Goal: Obtain resource: Download file/media

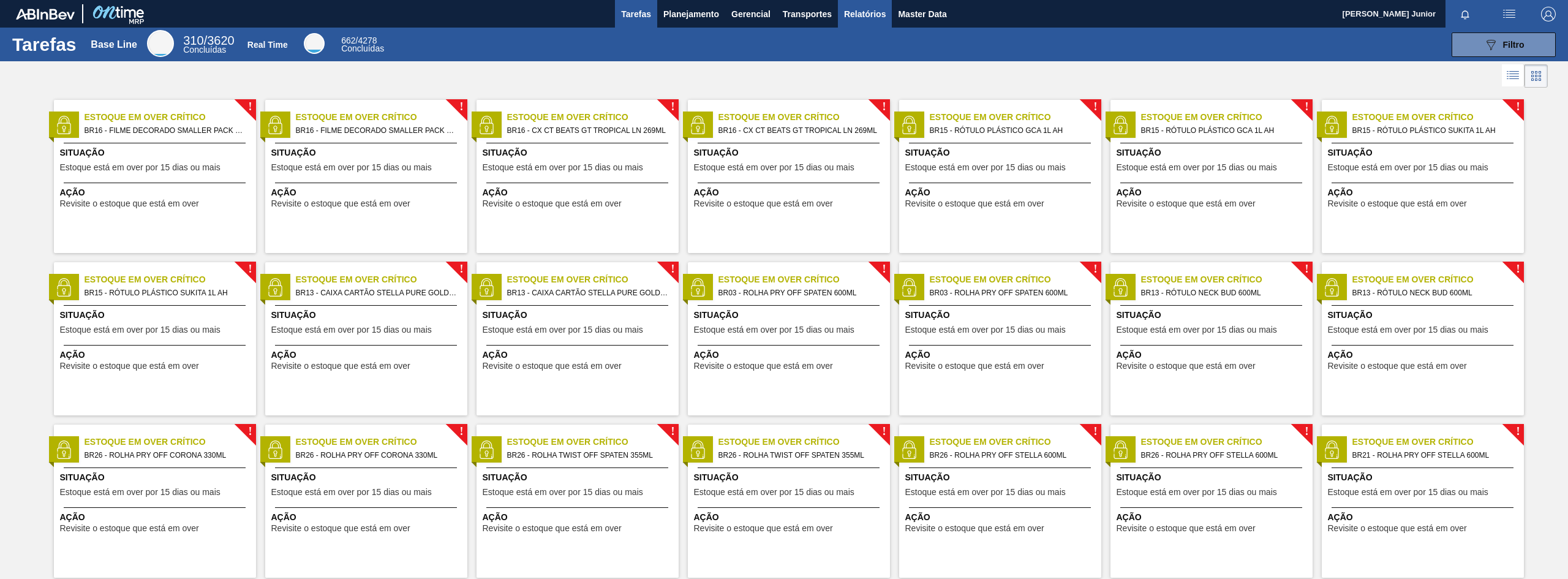
click at [862, 14] on span "Relatórios" at bounding box center [865, 14] width 41 height 15
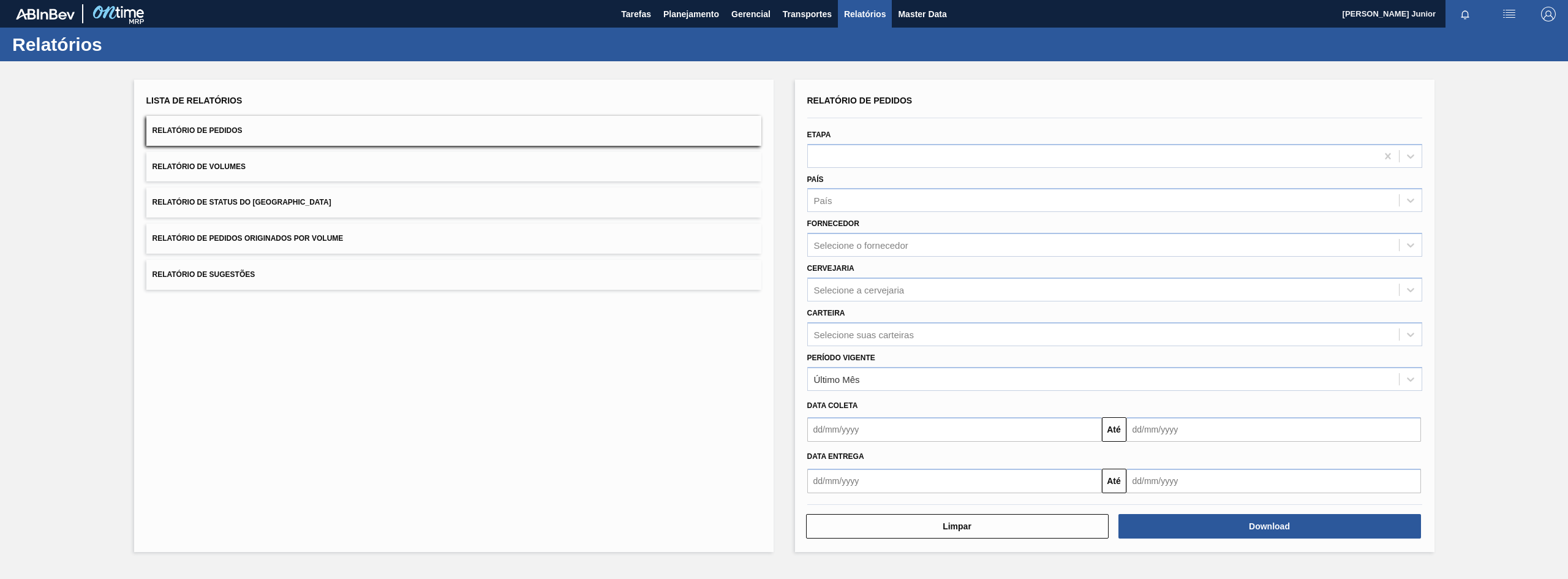
click at [327, 236] on span "Relatório de Pedidos Originados por Volume" at bounding box center [248, 238] width 191 height 9
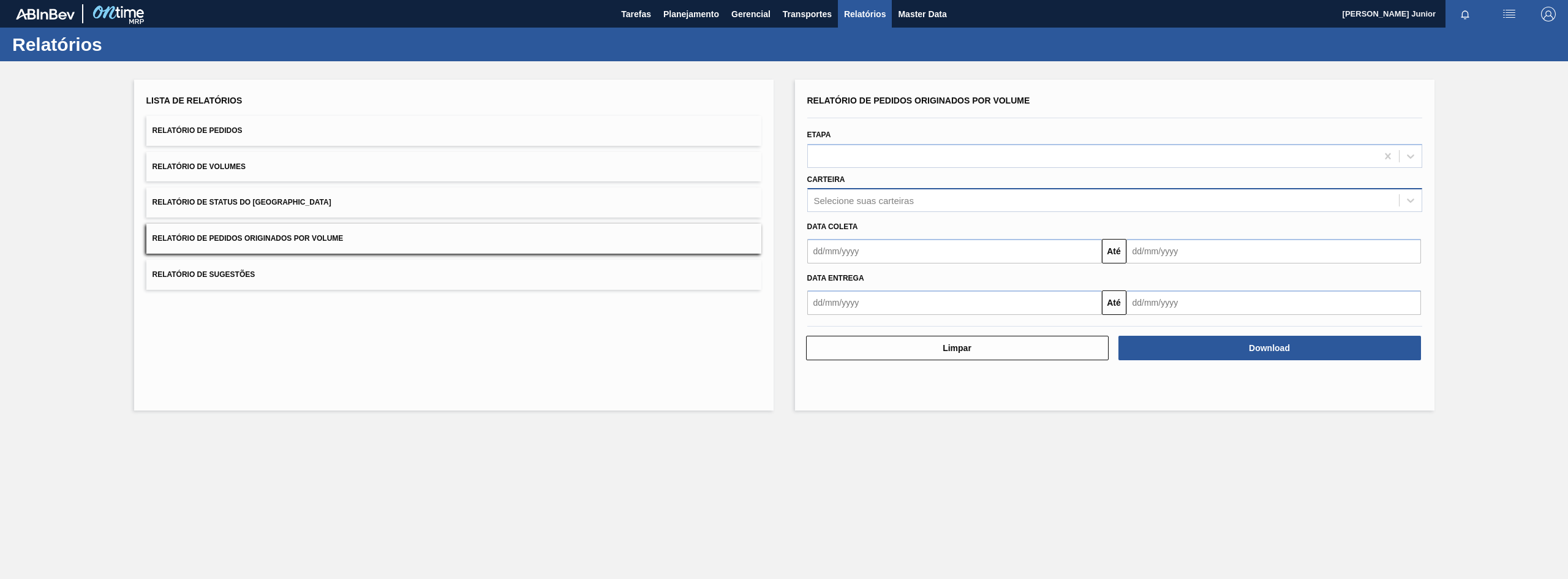
click at [864, 207] on div "Selecione suas carteiras" at bounding box center [1102, 200] width 591 height 18
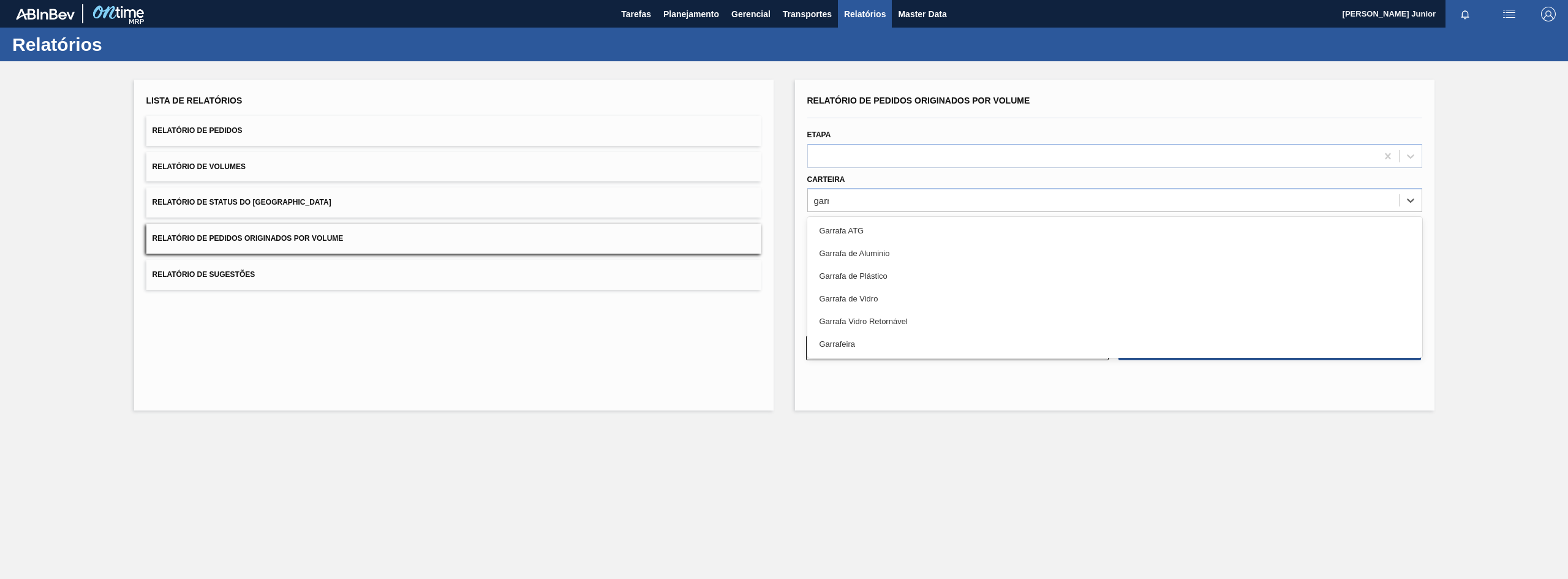
type input "garra"
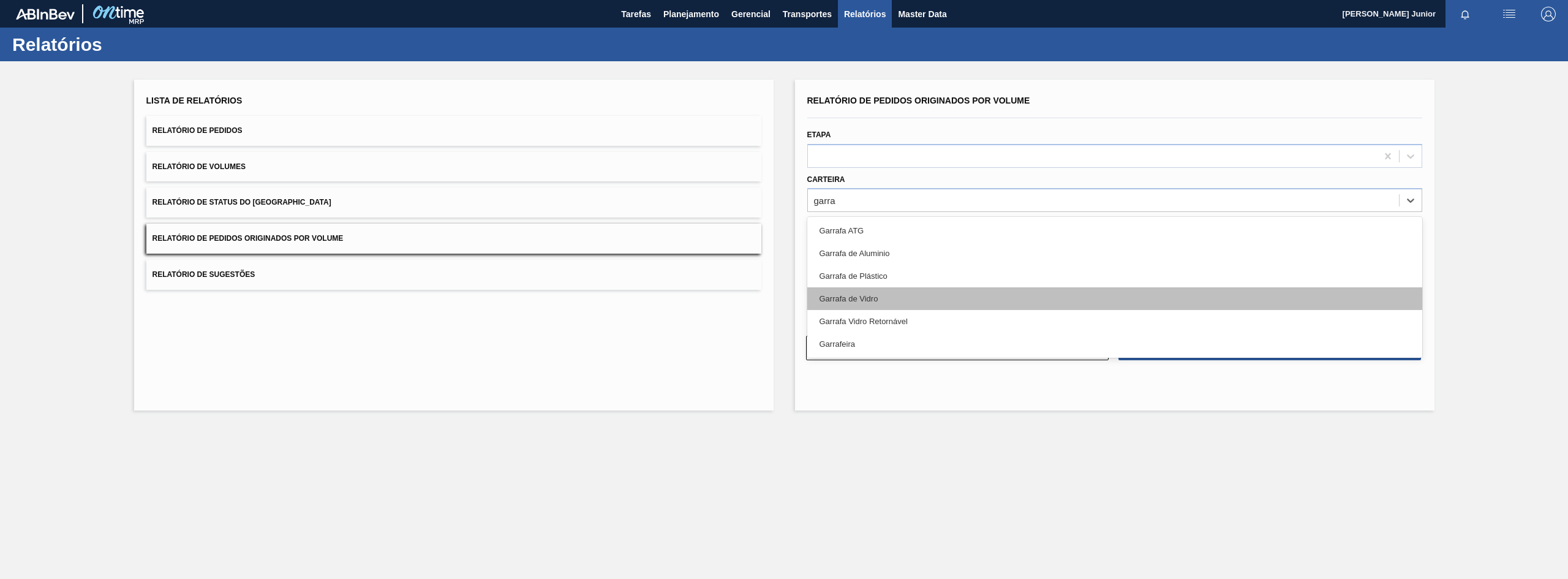
click at [873, 297] on div "Garrafa de Vidro" at bounding box center [1115, 298] width 615 height 23
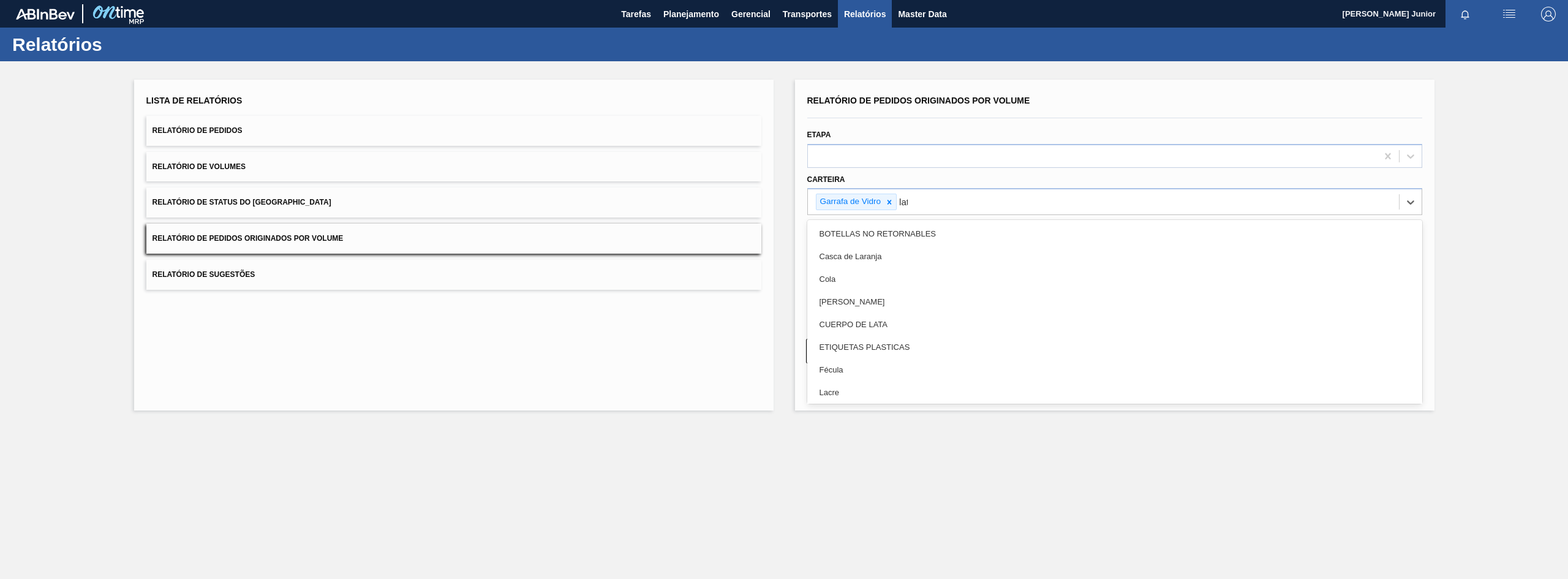
type input "lata"
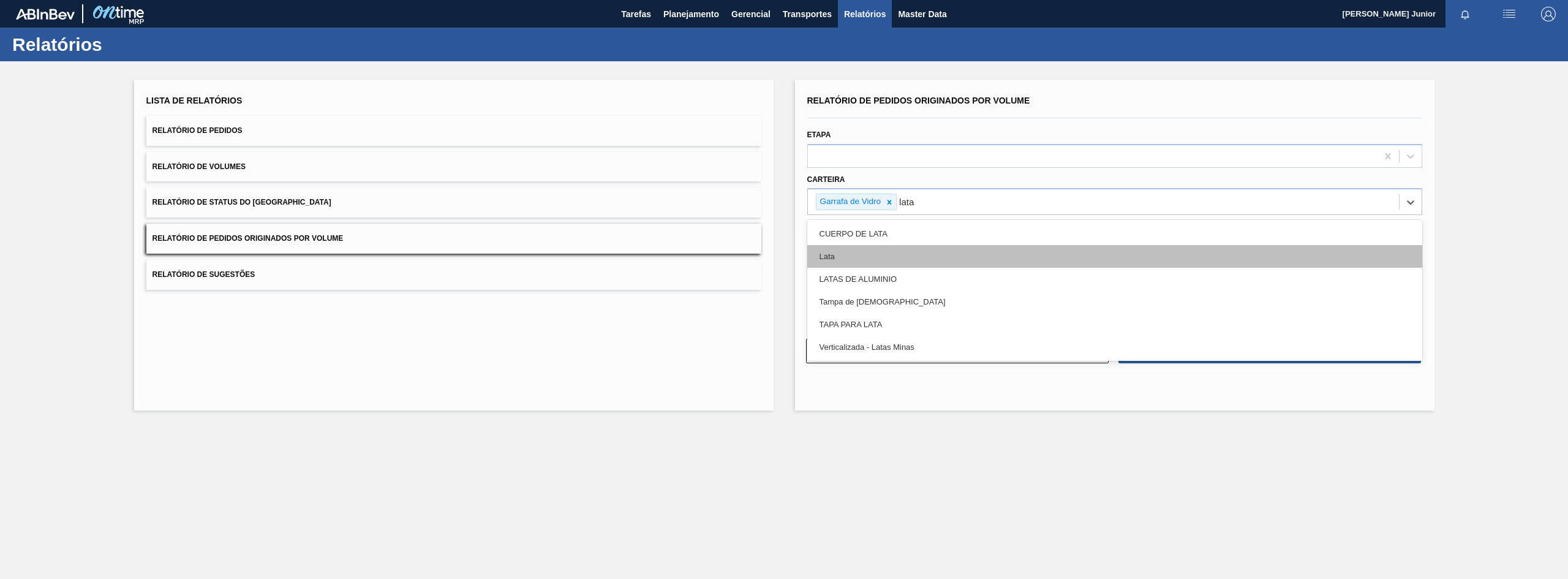
click at [901, 247] on div "Lata" at bounding box center [1115, 256] width 615 height 23
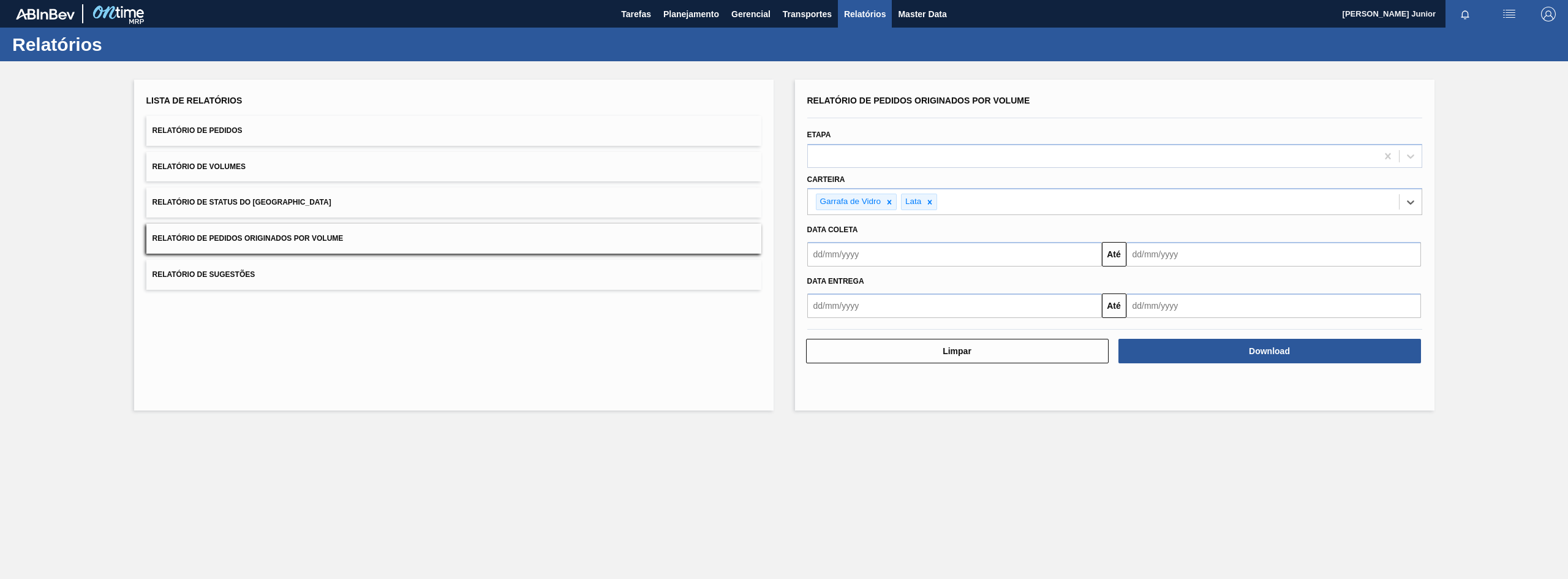
type input "a"
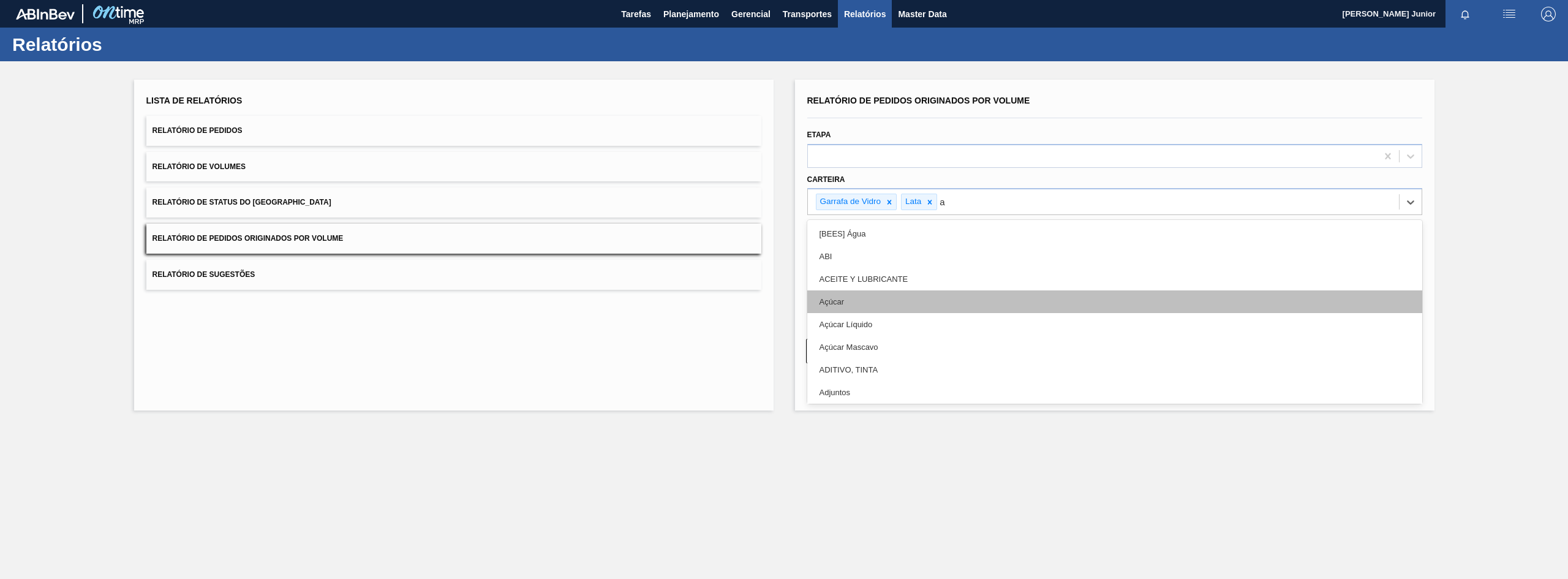
click at [875, 297] on div "Açúcar" at bounding box center [1115, 301] width 615 height 23
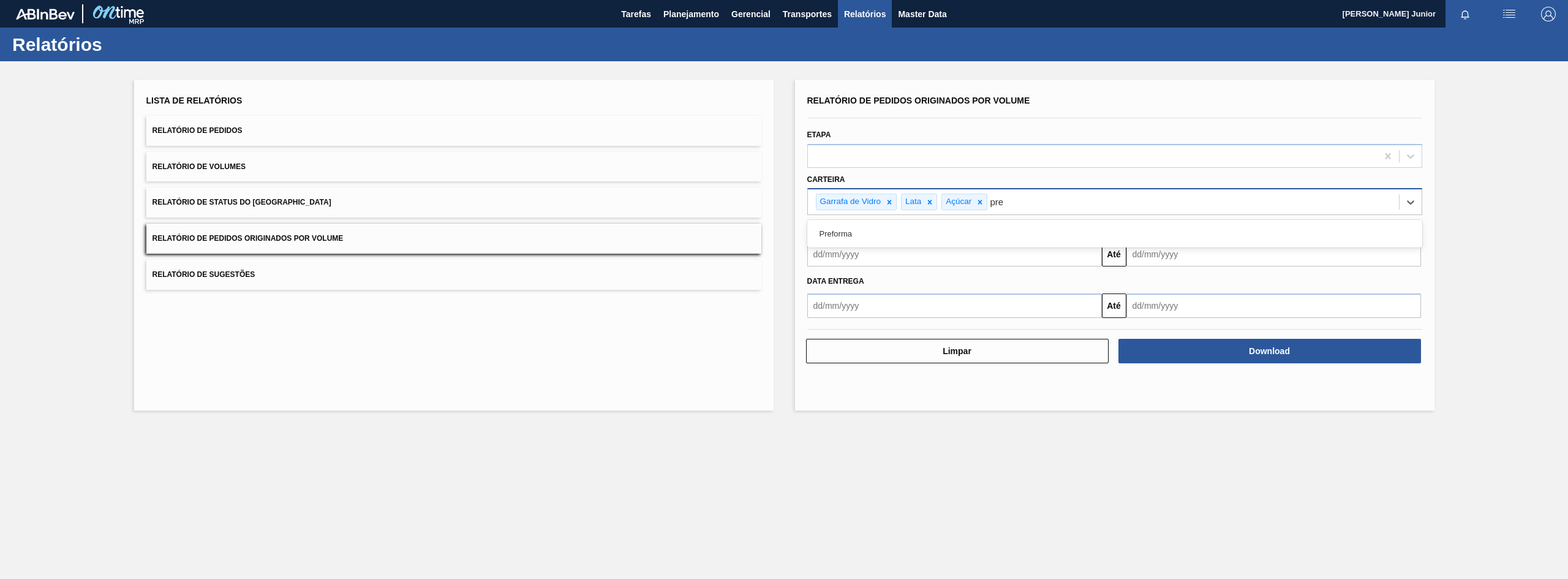
type input "pref"
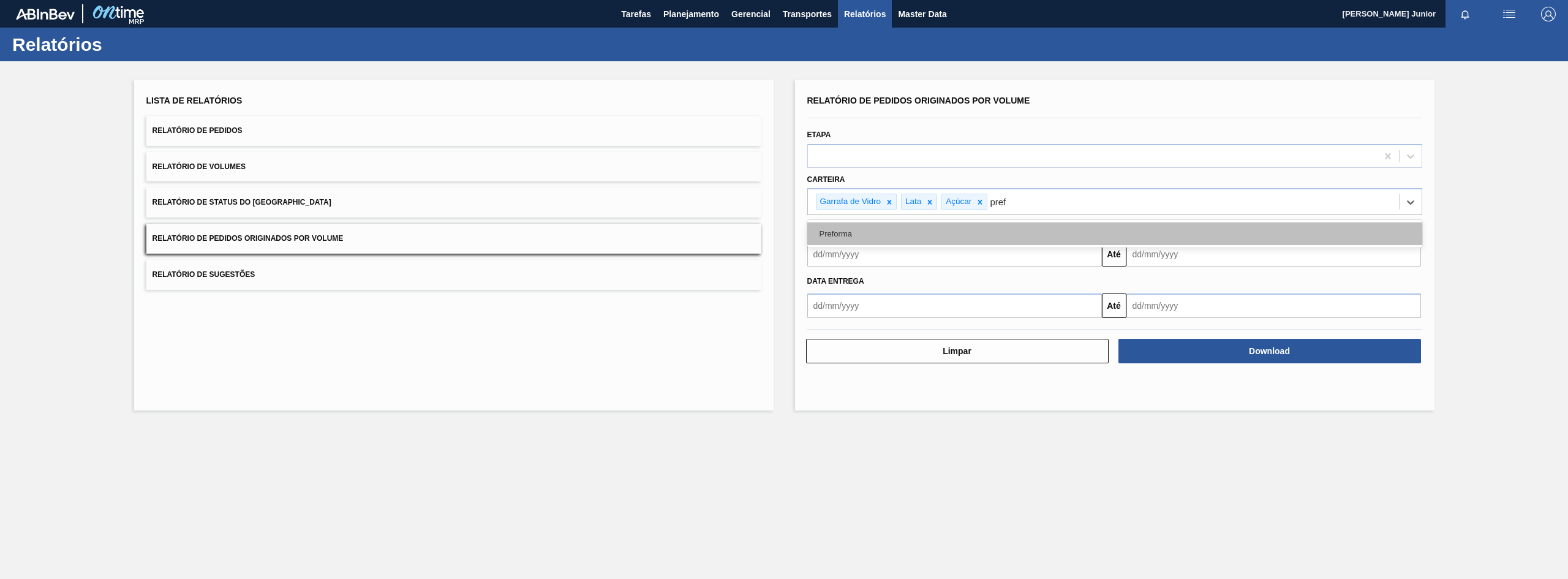
click at [1001, 243] on div "Preforma" at bounding box center [1115, 233] width 615 height 23
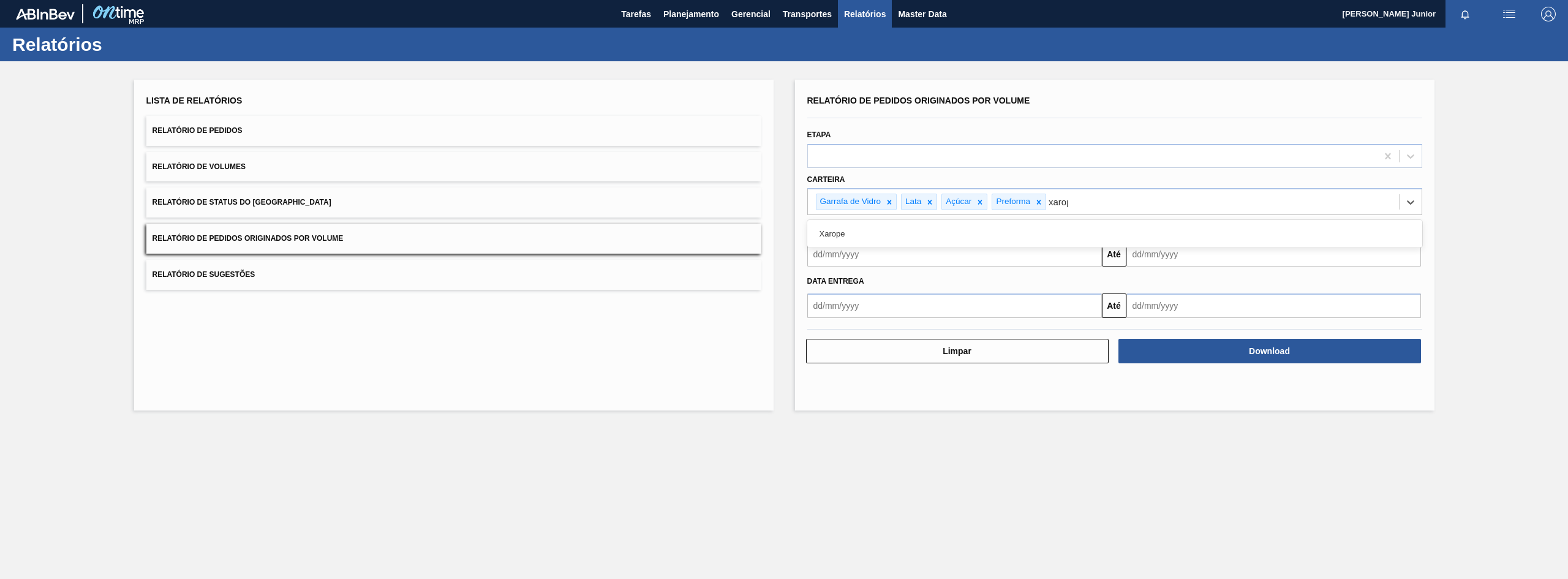
type input "xarope"
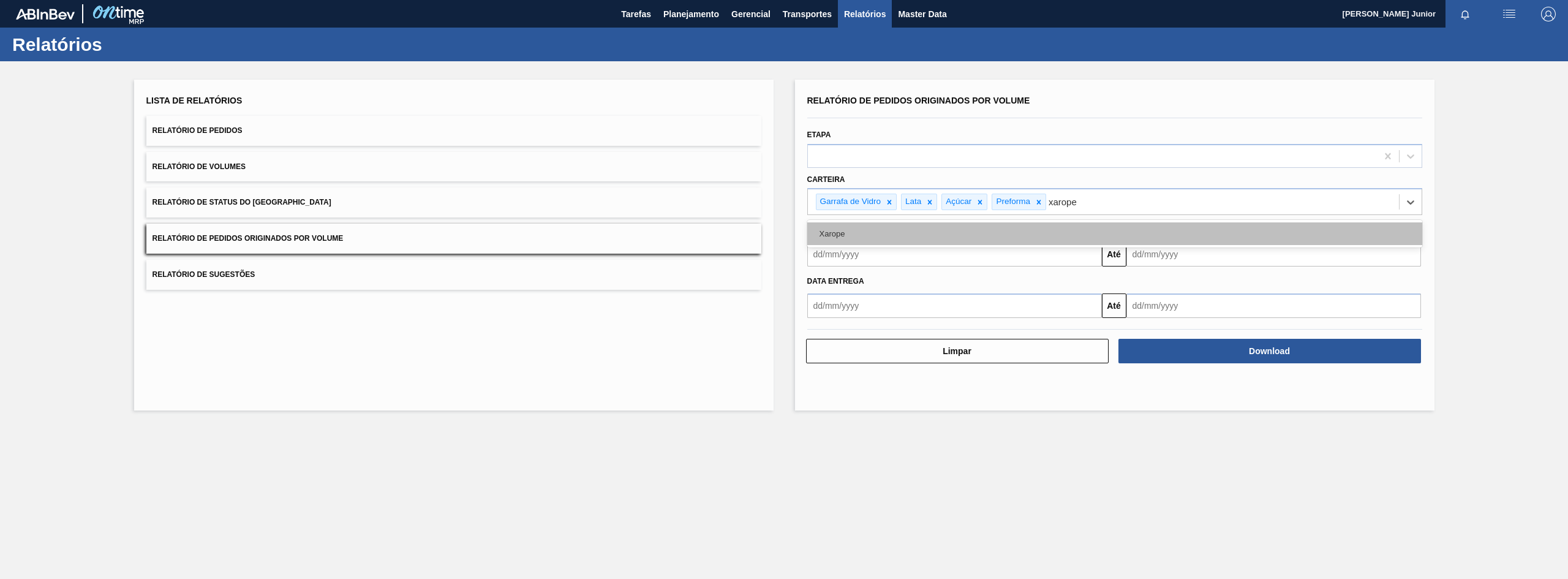
click at [1010, 226] on div "Xarope" at bounding box center [1115, 233] width 615 height 23
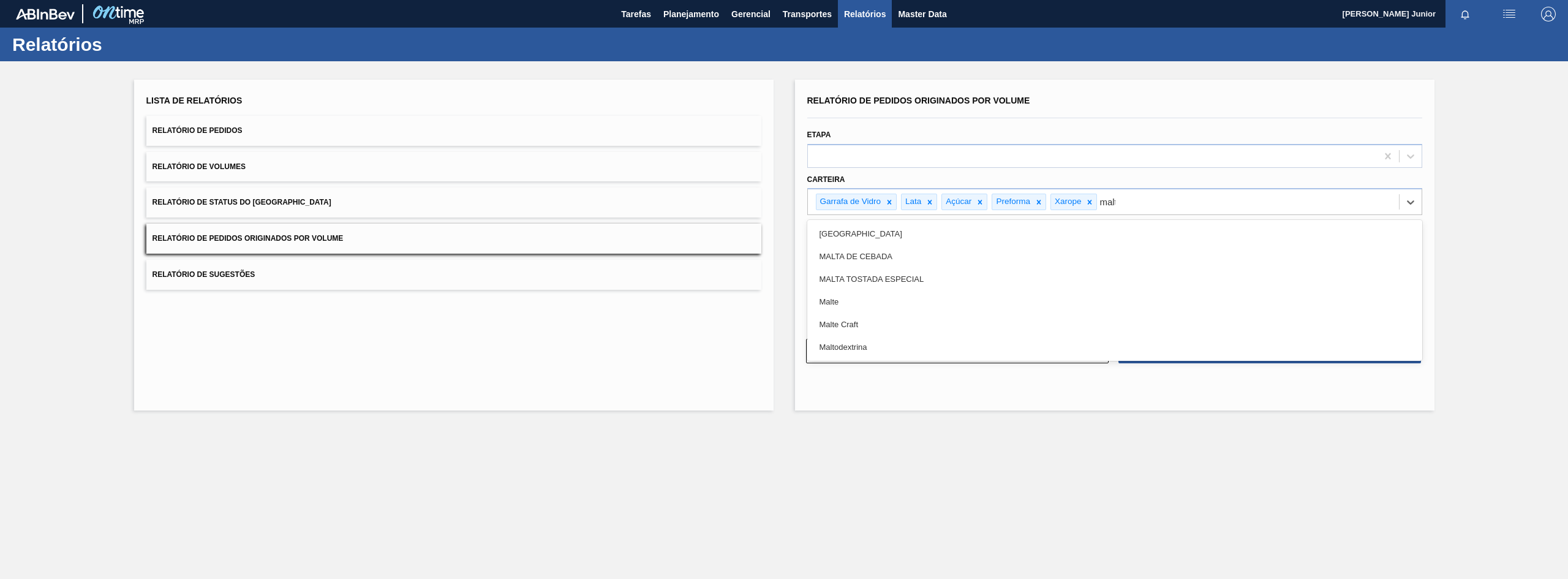
type input "malte"
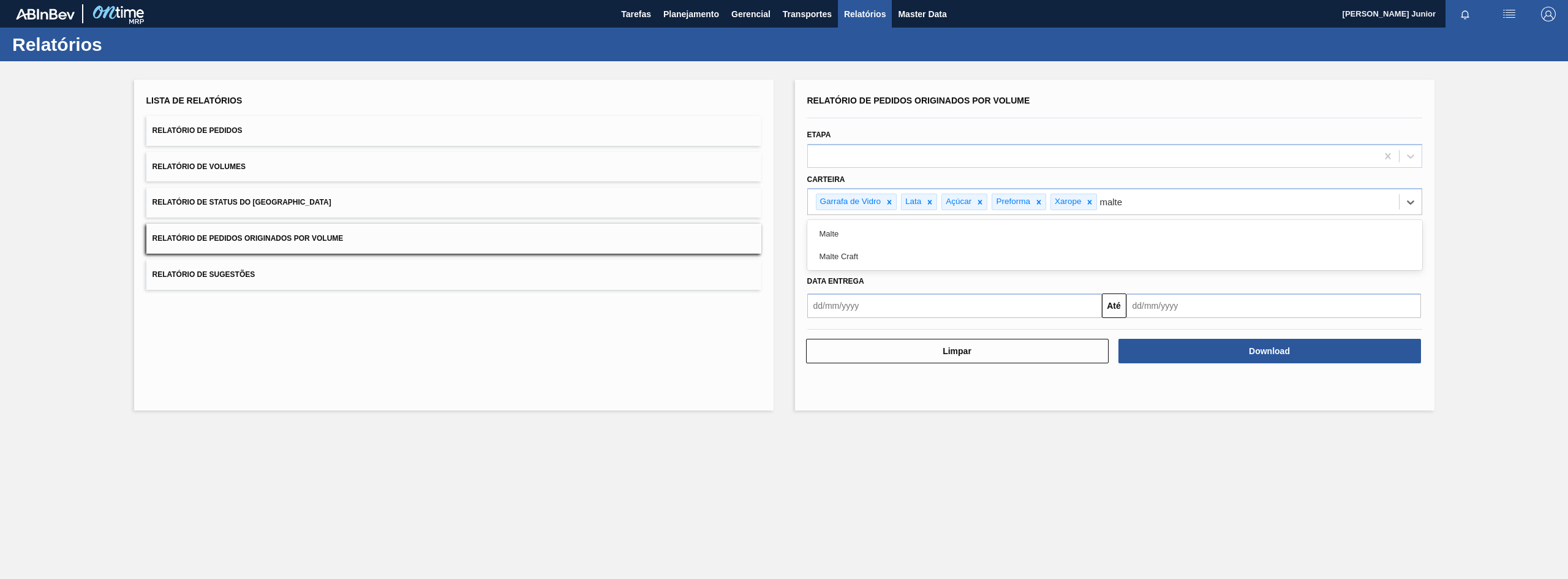
click at [1010, 226] on div "Malte" at bounding box center [1115, 233] width 615 height 23
click at [922, 261] on input "text" at bounding box center [955, 254] width 294 height 24
click at [840, 322] on div "1" at bounding box center [840, 322] width 16 height 16
type input "[DATE]"
click at [1210, 264] on input "text" at bounding box center [1273, 254] width 294 height 24
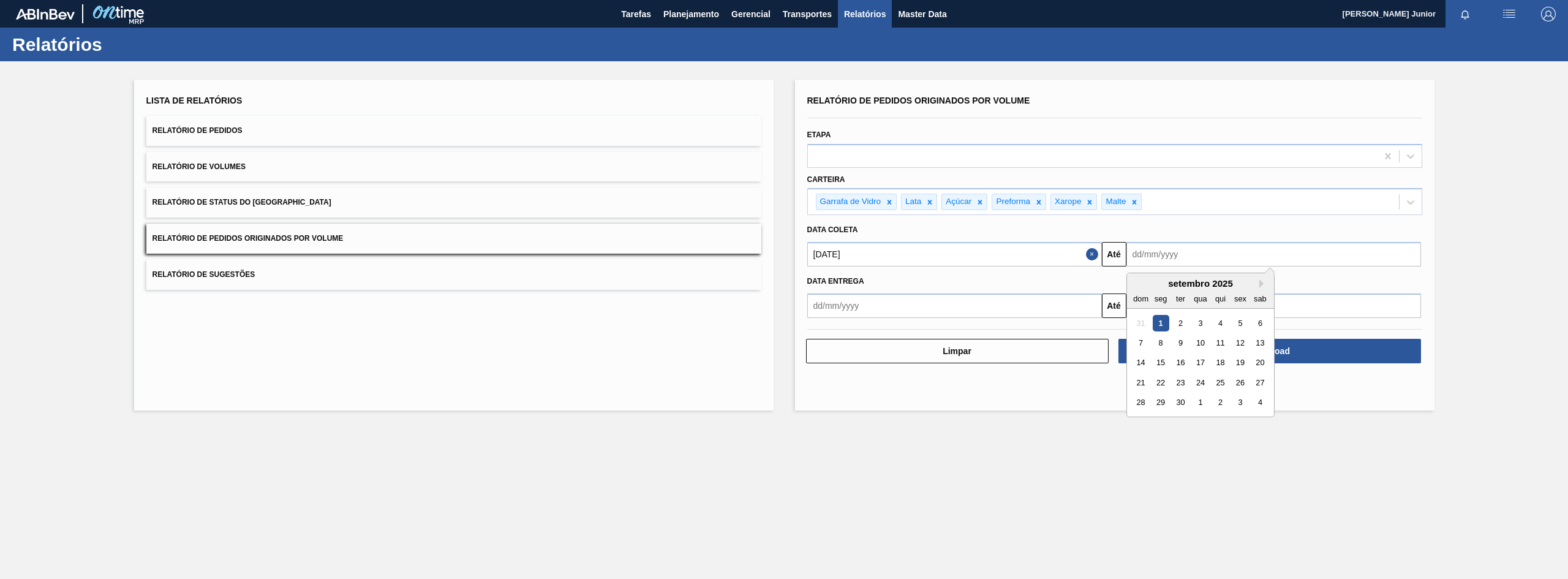
drag, startPoint x: 1182, startPoint y: 401, endPoint x: 1197, endPoint y: 393, distance: 17.0
click at [1182, 401] on div "30" at bounding box center [1179, 402] width 16 height 16
type input "[DATE]"
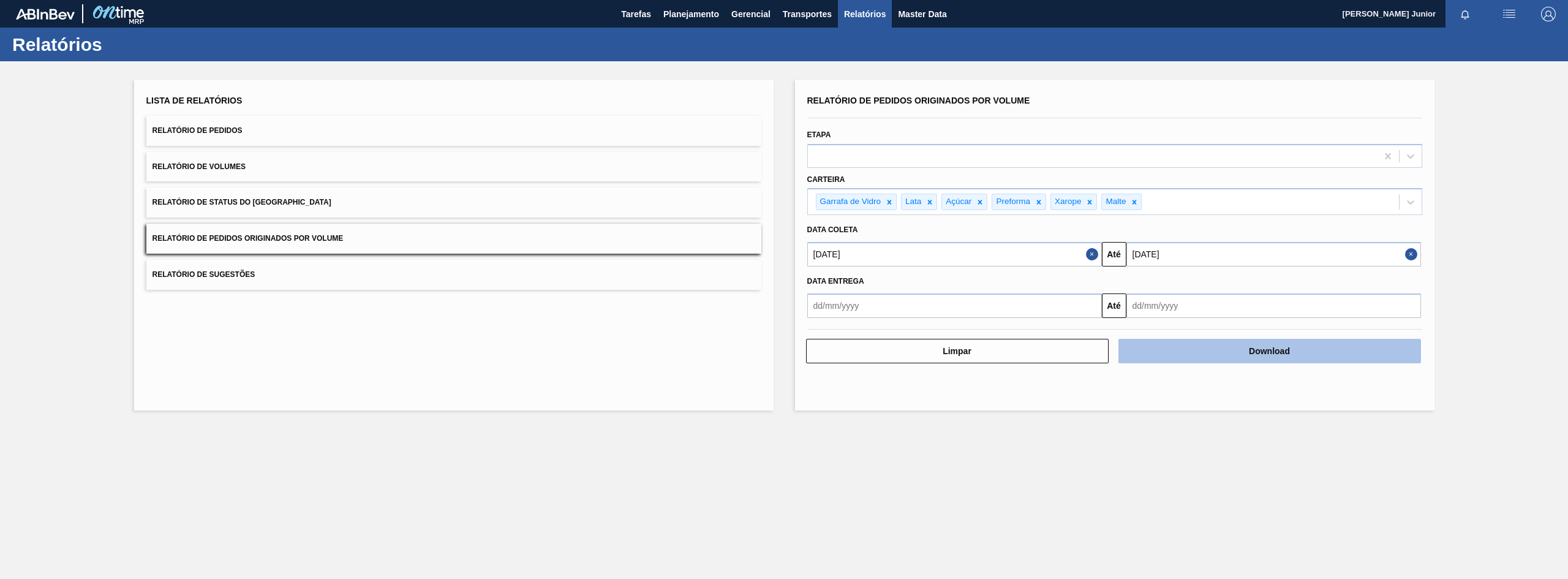
click at [1286, 351] on button "Download" at bounding box center [1269, 351] width 303 height 24
